Goal: Check status: Check status

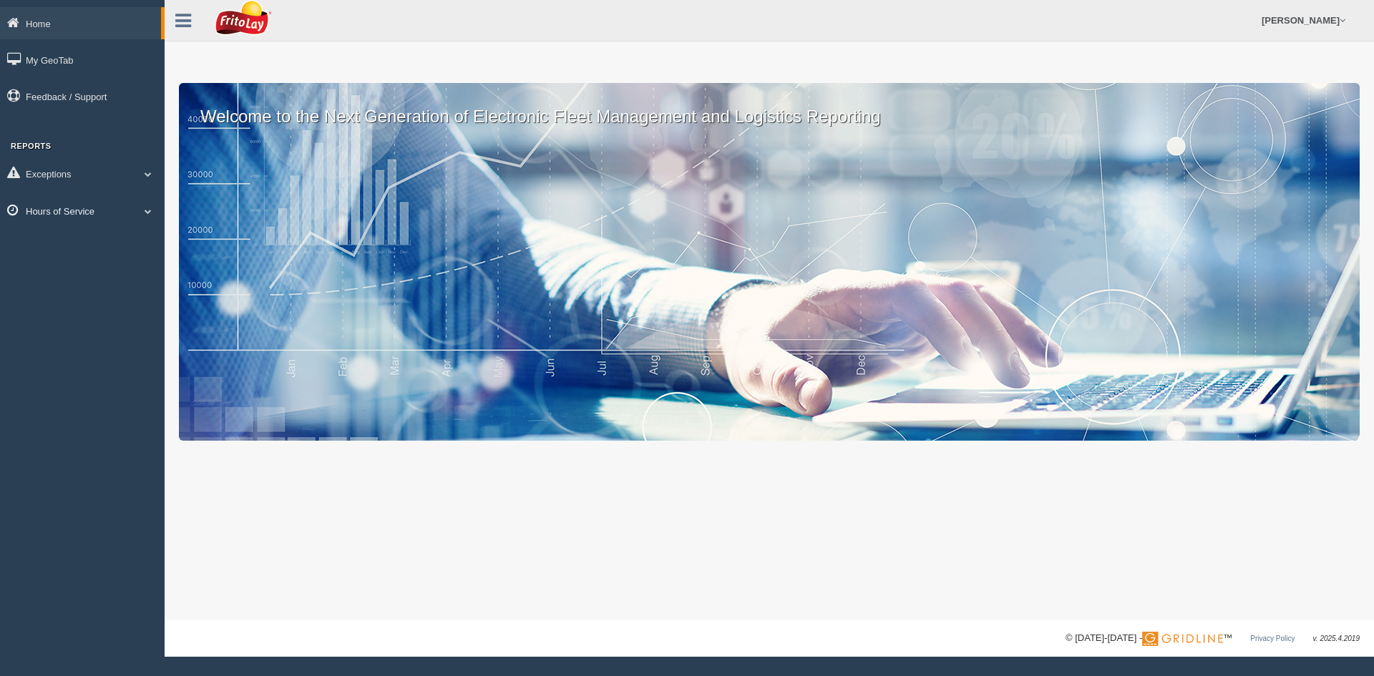
click at [133, 216] on link "Hours of Service" at bounding box center [82, 211] width 165 height 32
click at [102, 248] on link "HOS Explanation Reports" at bounding box center [93, 244] width 135 height 26
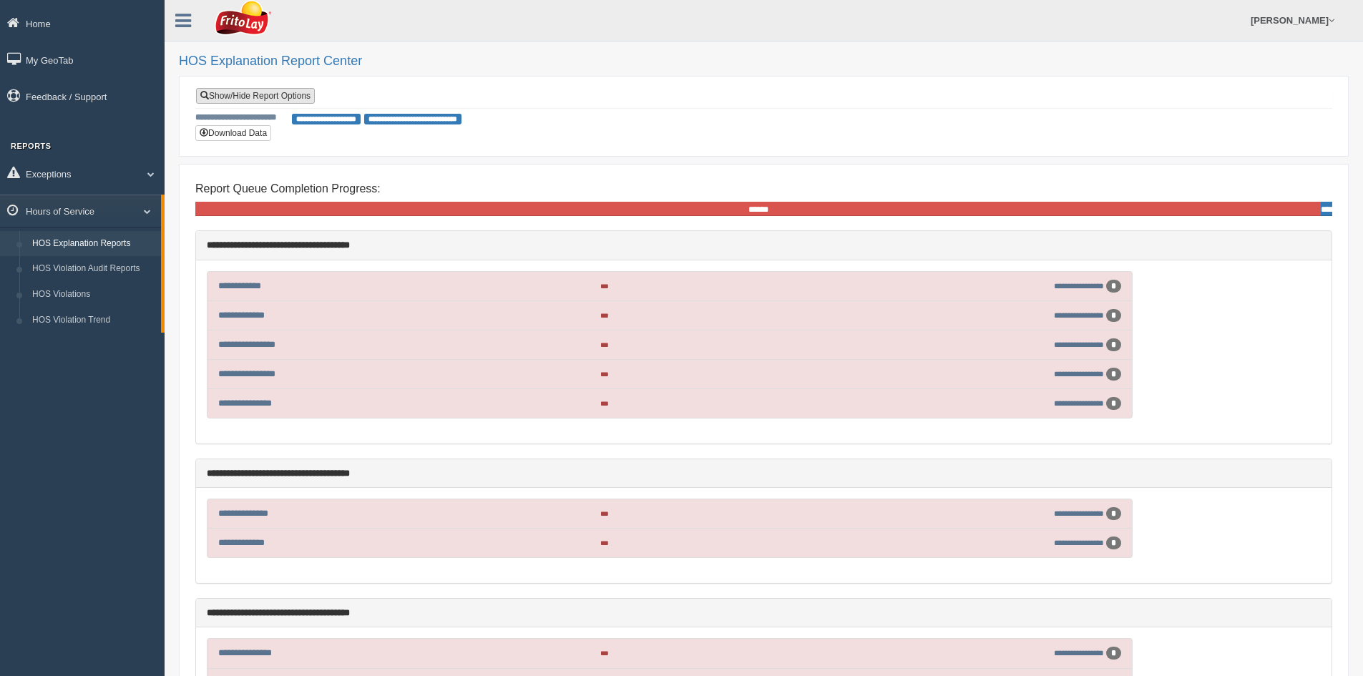
click at [248, 92] on link "Show/Hide Report Options" at bounding box center [255, 96] width 119 height 16
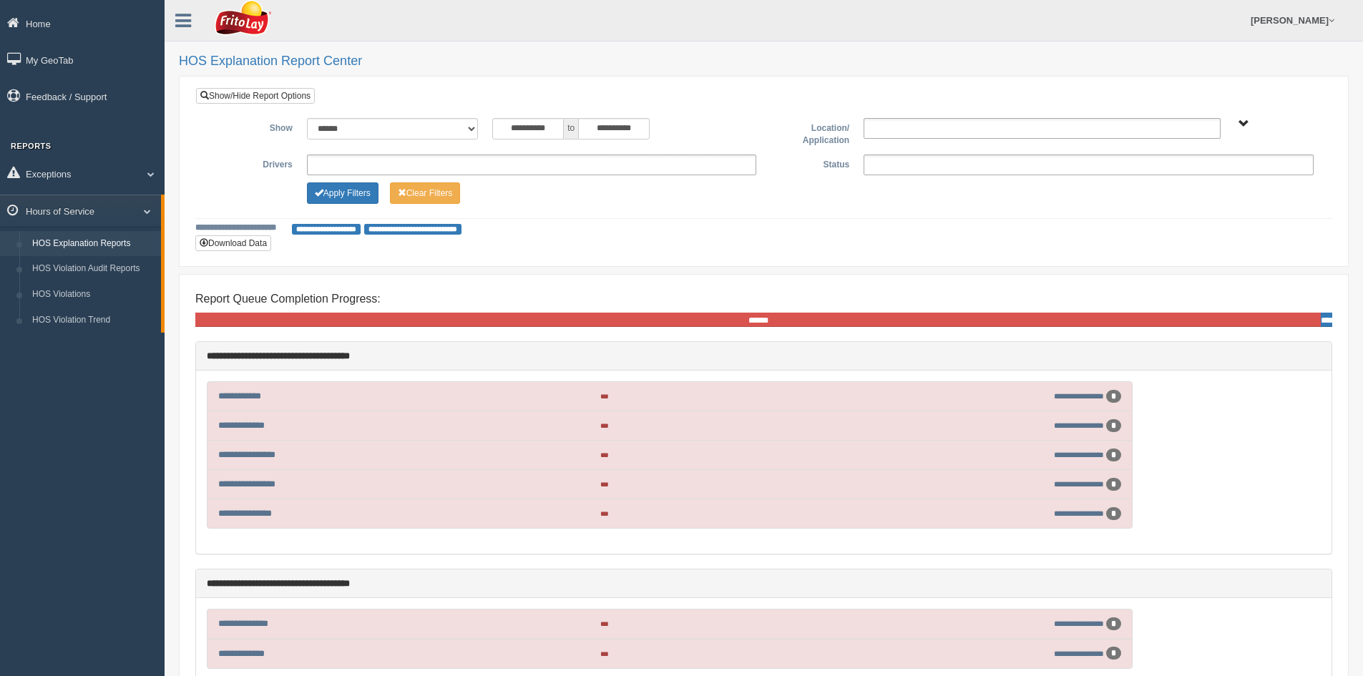
click at [359, 167] on ul at bounding box center [532, 165] width 450 height 21
type input "****"
click at [346, 182] on li "Mccr [PERSON_NAME]" at bounding box center [532, 184] width 449 height 18
click at [347, 193] on button "Apply Filters" at bounding box center [343, 192] width 72 height 21
